Goal: Task Accomplishment & Management: Use online tool/utility

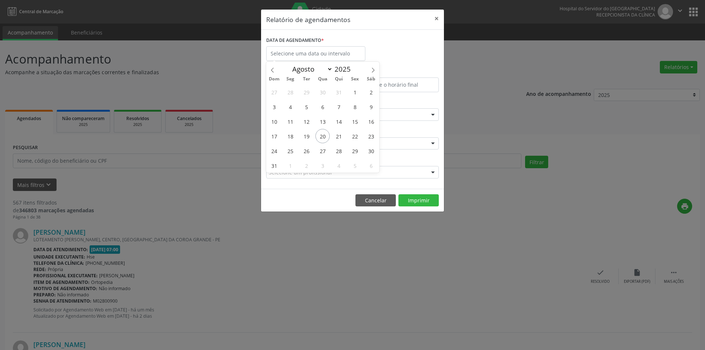
select select "7"
click at [322, 137] on span "20" at bounding box center [323, 136] width 14 height 14
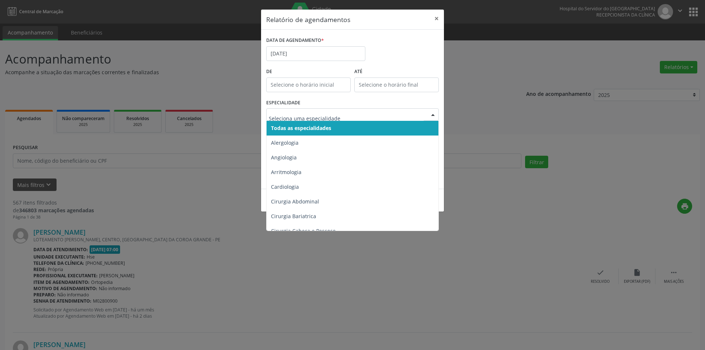
drag, startPoint x: 320, startPoint y: 127, endPoint x: 324, endPoint y: 131, distance: 4.7
click at [321, 127] on span "Todas as especialidades" at bounding box center [301, 128] width 60 height 7
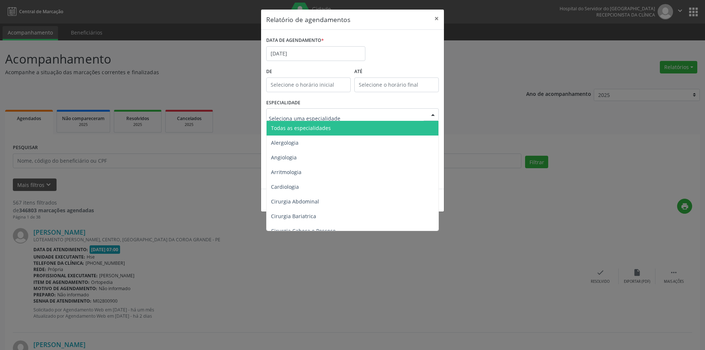
click at [323, 125] on span "Todas as especialidades" at bounding box center [301, 128] width 60 height 7
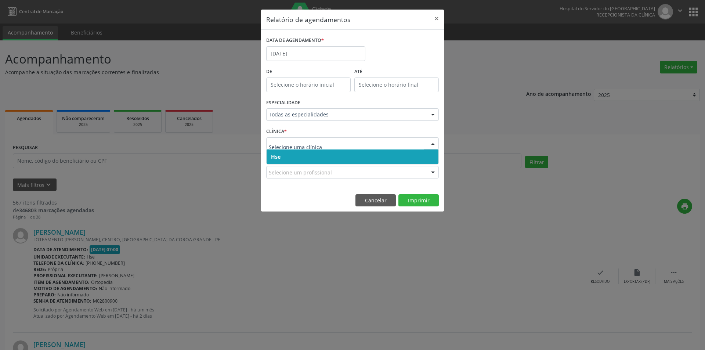
click at [295, 155] on span "Hse" at bounding box center [353, 157] width 172 height 15
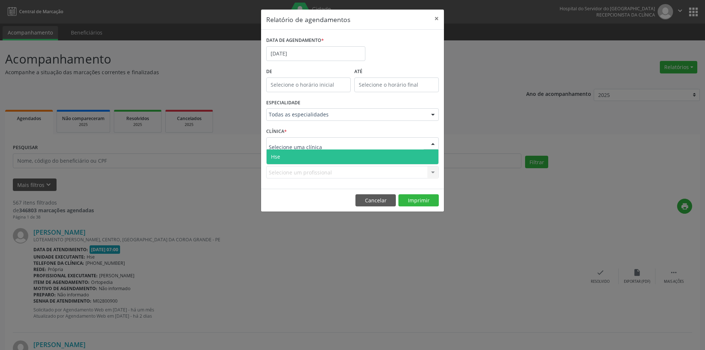
click at [303, 154] on span "Hse" at bounding box center [353, 157] width 172 height 15
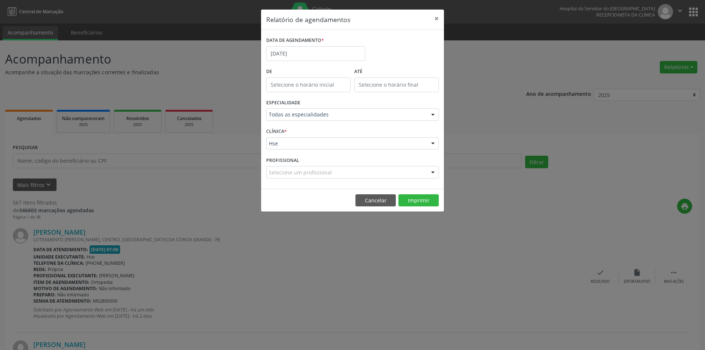
drag, startPoint x: 208, startPoint y: 221, endPoint x: 255, endPoint y: 78, distance: 150.2
click at [208, 220] on div "Relatório de agendamentos × DATA DE AGENDAMENTO * [DATE] De ATÉ ESPECIALIDADE T…" at bounding box center [352, 175] width 705 height 350
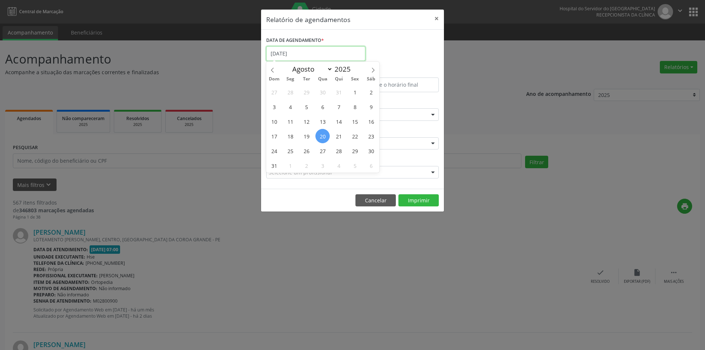
click at [313, 57] on input "[DATE]" at bounding box center [315, 53] width 99 height 15
click at [354, 139] on span "22" at bounding box center [355, 136] width 14 height 14
type input "[DATE]"
drag, startPoint x: 354, startPoint y: 139, endPoint x: 356, endPoint y: 143, distance: 3.8
click at [354, 139] on span "22" at bounding box center [355, 136] width 14 height 14
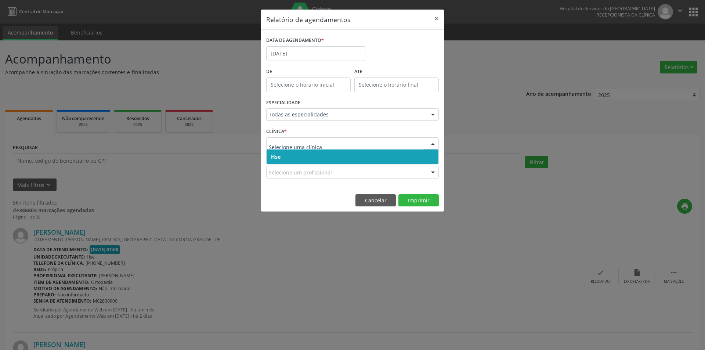
click at [305, 158] on span "Hse" at bounding box center [353, 157] width 172 height 15
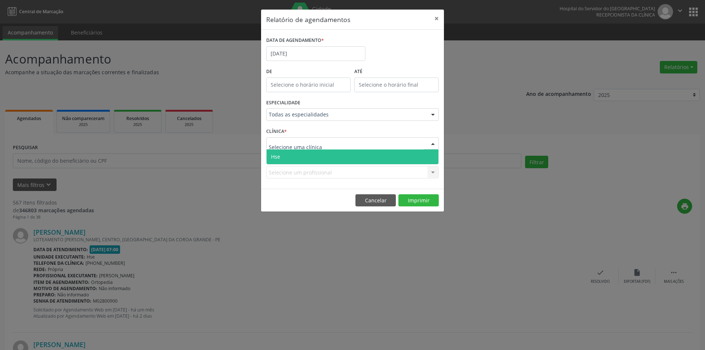
click at [322, 155] on span "Hse" at bounding box center [353, 157] width 172 height 15
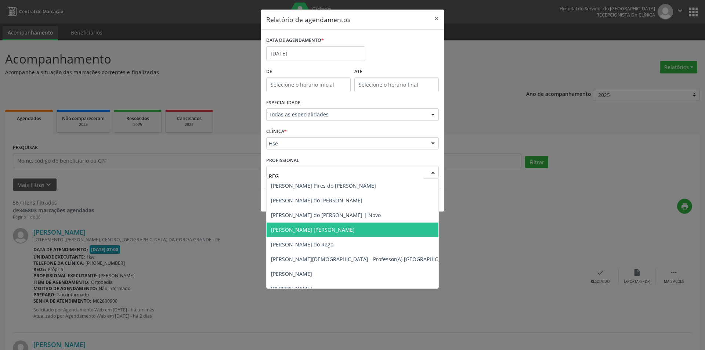
type input "REGI"
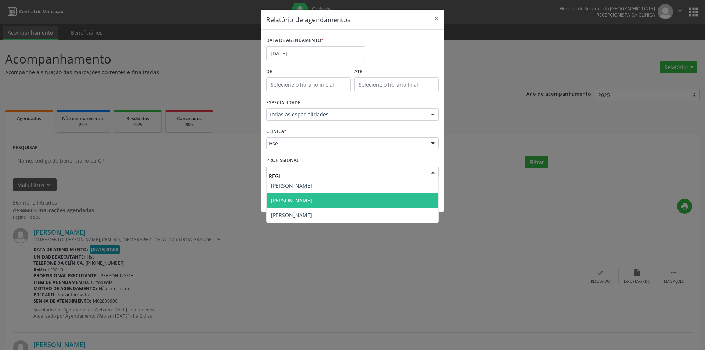
click at [292, 205] on span "[PERSON_NAME]" at bounding box center [353, 200] width 172 height 15
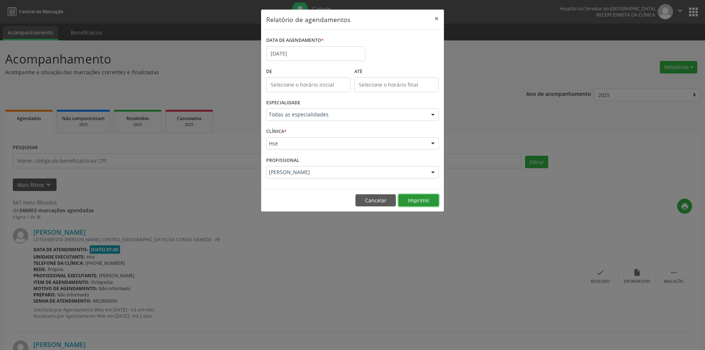
click at [412, 203] on button "Imprimir" at bounding box center [419, 200] width 40 height 12
click at [302, 53] on input "[DATE]" at bounding box center [315, 53] width 99 height 15
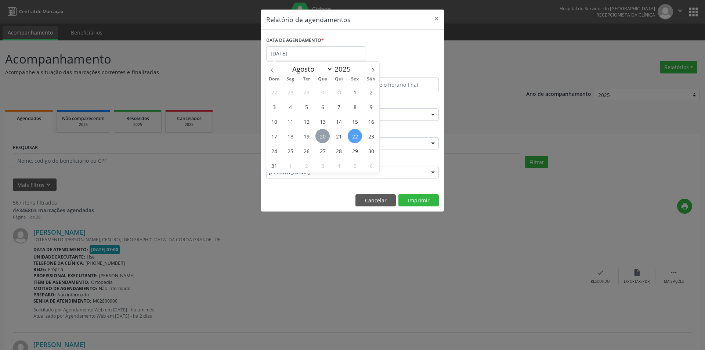
click at [318, 138] on span "20" at bounding box center [323, 136] width 14 height 14
type input "[DATE]"
click at [318, 138] on span "20" at bounding box center [323, 136] width 14 height 14
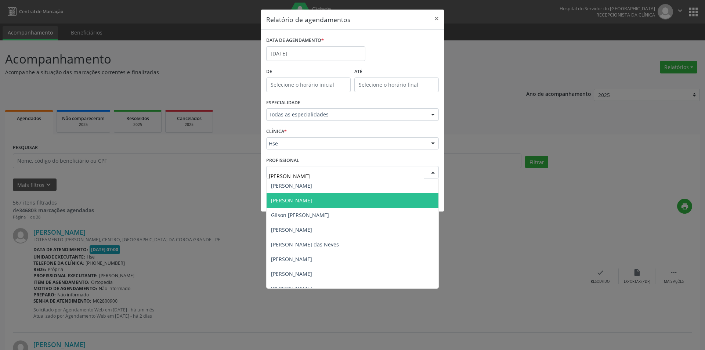
type input "JOSEL"
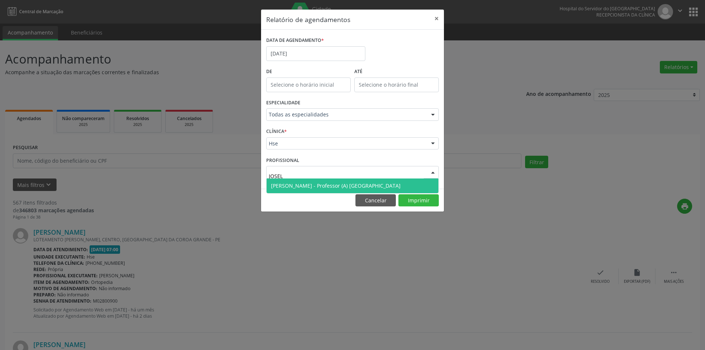
click at [304, 192] on span "[PERSON_NAME] - Professor (A) [GEOGRAPHIC_DATA]" at bounding box center [353, 186] width 172 height 15
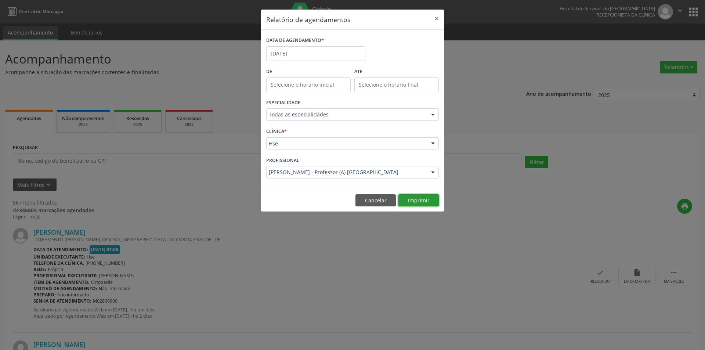
click at [410, 206] on button "Imprimir" at bounding box center [419, 200] width 40 height 12
